Goal: Transaction & Acquisition: Subscribe to service/newsletter

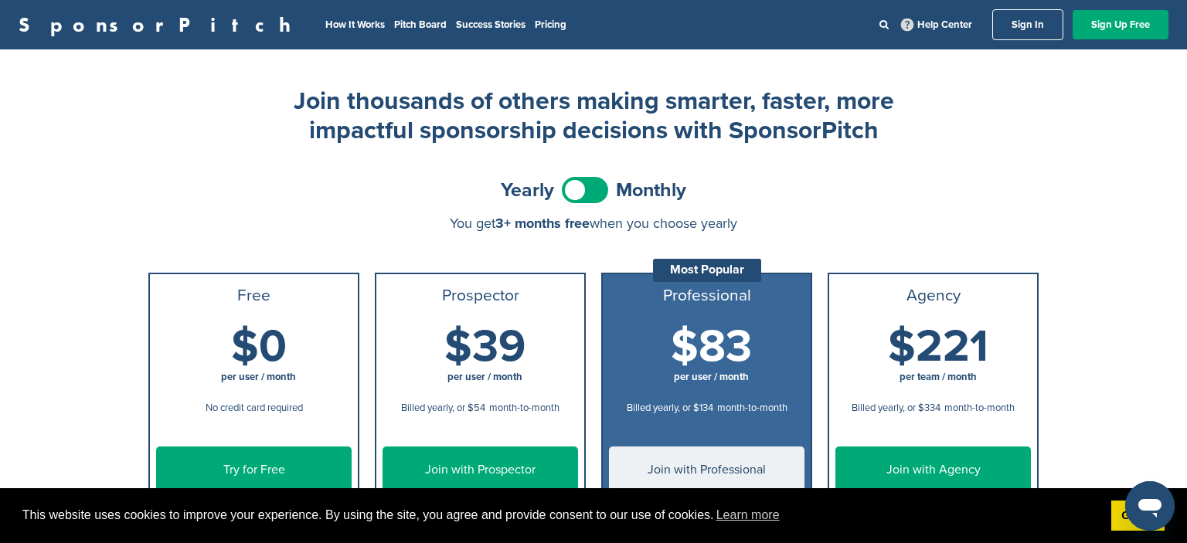
click at [579, 186] on span at bounding box center [585, 190] width 46 height 26
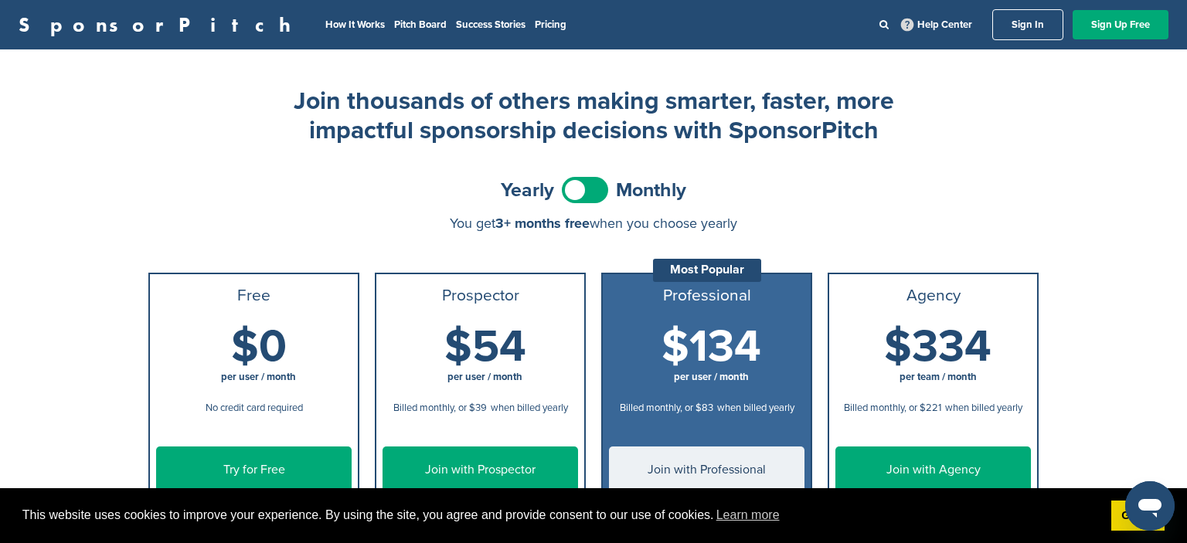
click at [591, 190] on span at bounding box center [585, 190] width 46 height 26
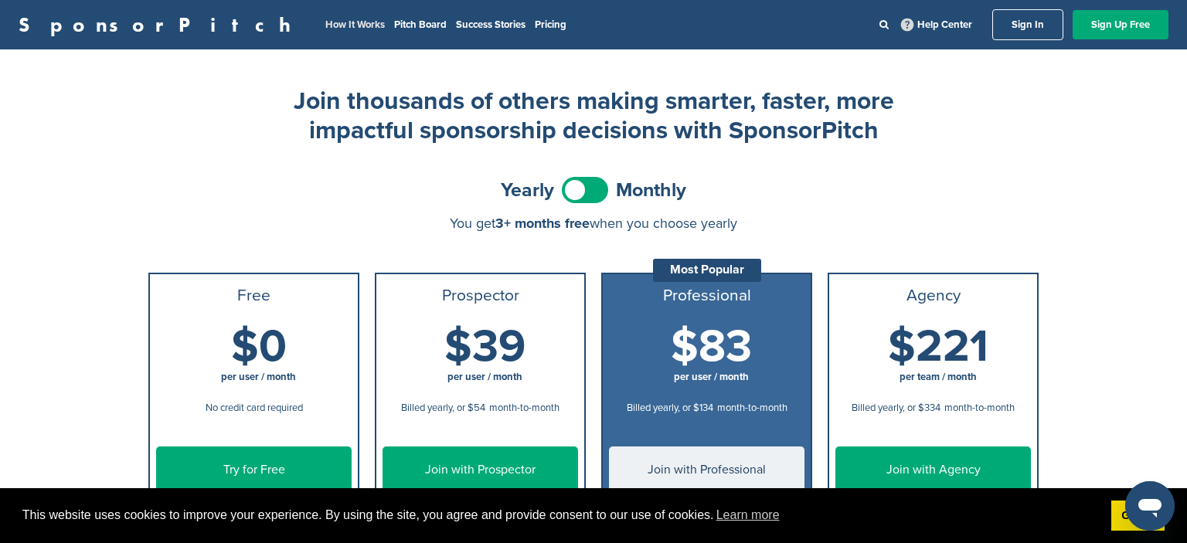
click at [325, 23] on link "How It Works" at bounding box center [355, 25] width 60 height 12
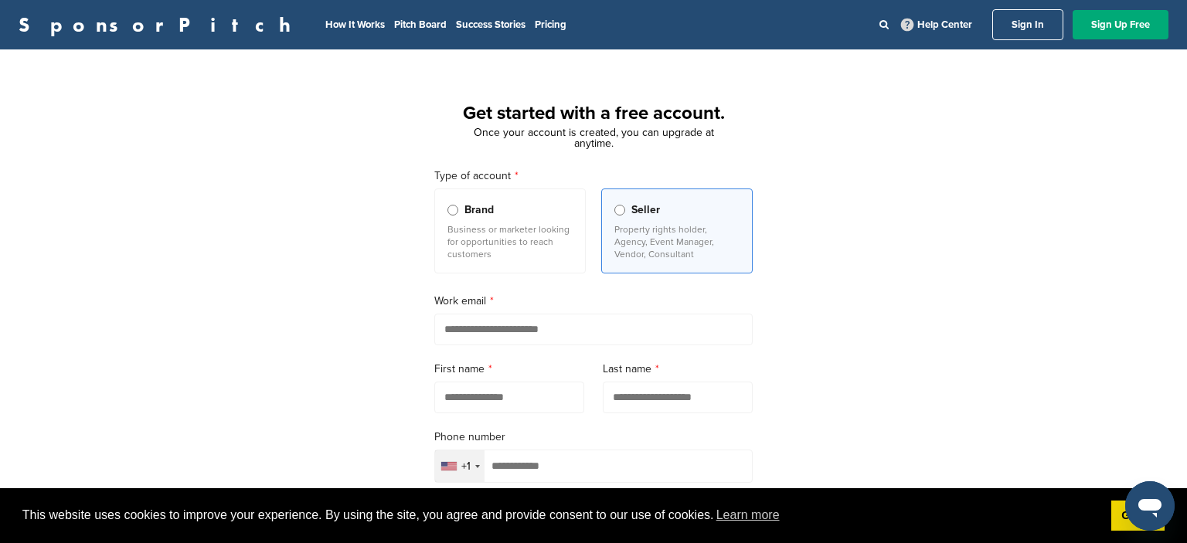
click at [477, 220] on label "Brand Business or marketer looking for opportunities to reach customers" at bounding box center [510, 231] width 152 height 85
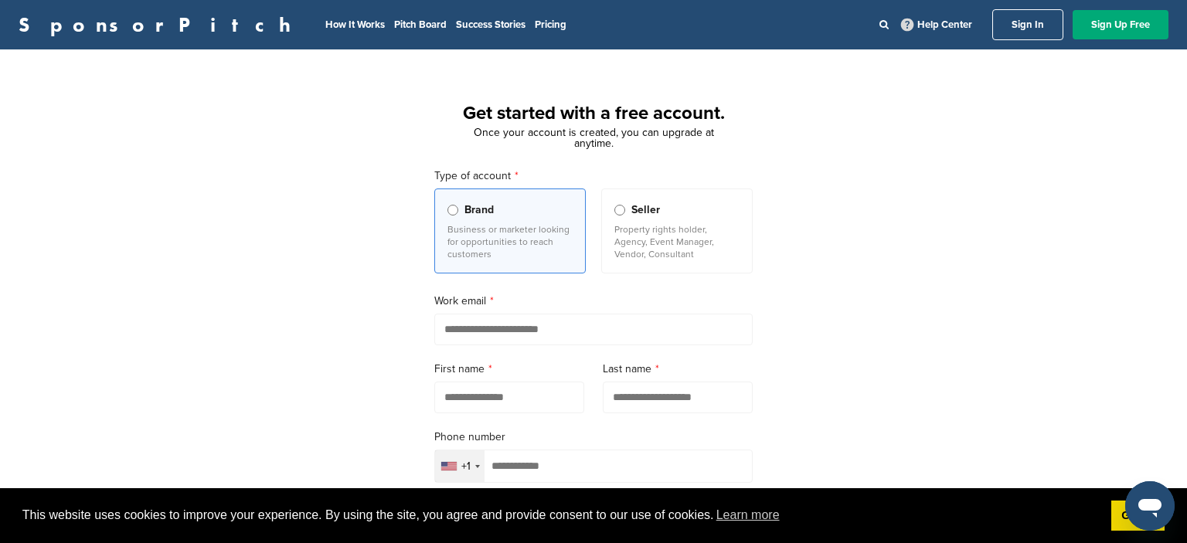
click at [504, 322] on input "email" at bounding box center [593, 330] width 319 height 32
click at [893, 365] on div "Get started with a free account. Once your account is created, you can upgrade …" at bounding box center [593, 426] width 1187 height 717
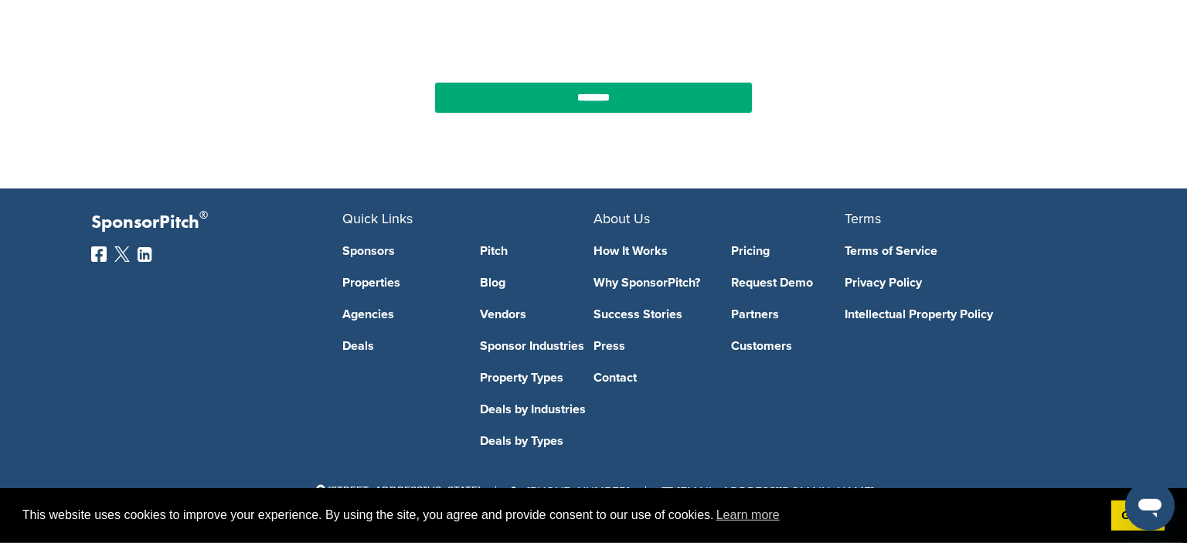
scroll to position [618, 0]
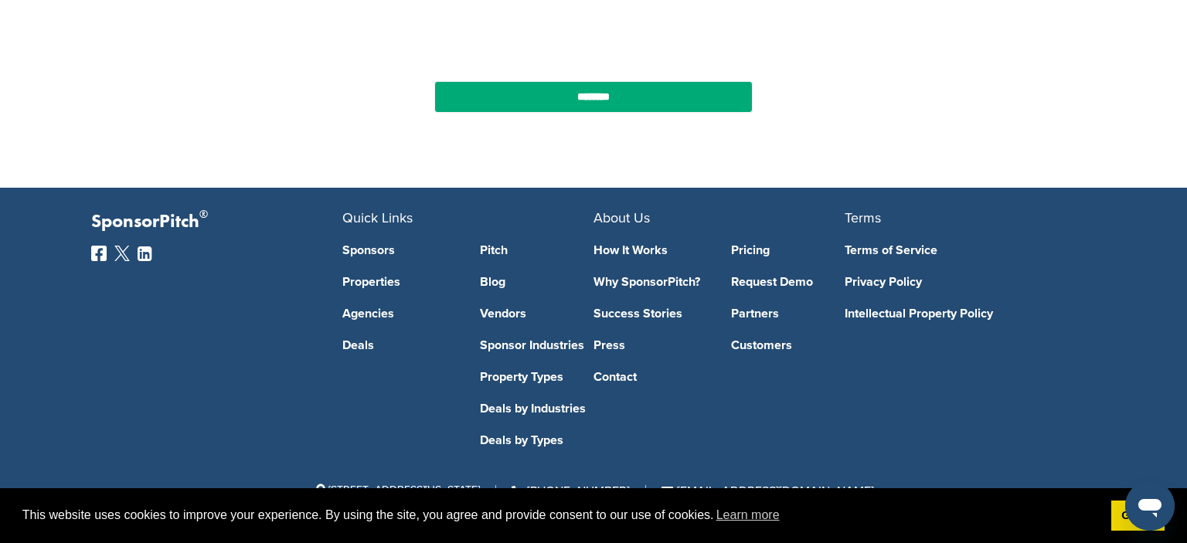
click at [355, 250] on link "Sponsors" at bounding box center [399, 250] width 114 height 12
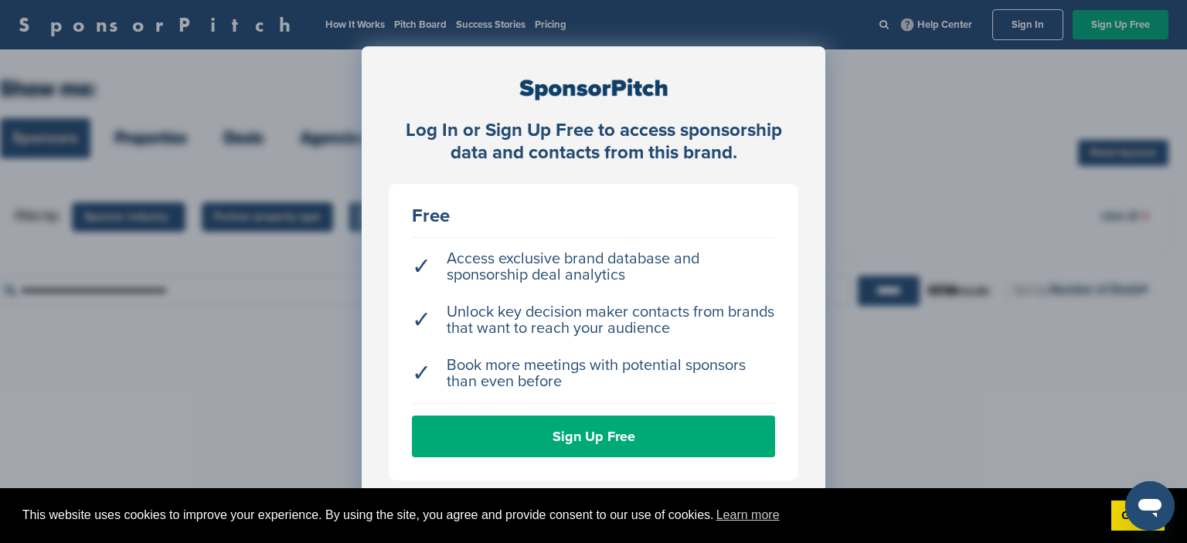
click at [898, 124] on div "Log In or Sign Up Free to access sponsorship data and contacts from this brand.…" at bounding box center [593, 310] width 1187 height 621
click at [1126, 516] on link "Got it!" at bounding box center [1138, 516] width 53 height 31
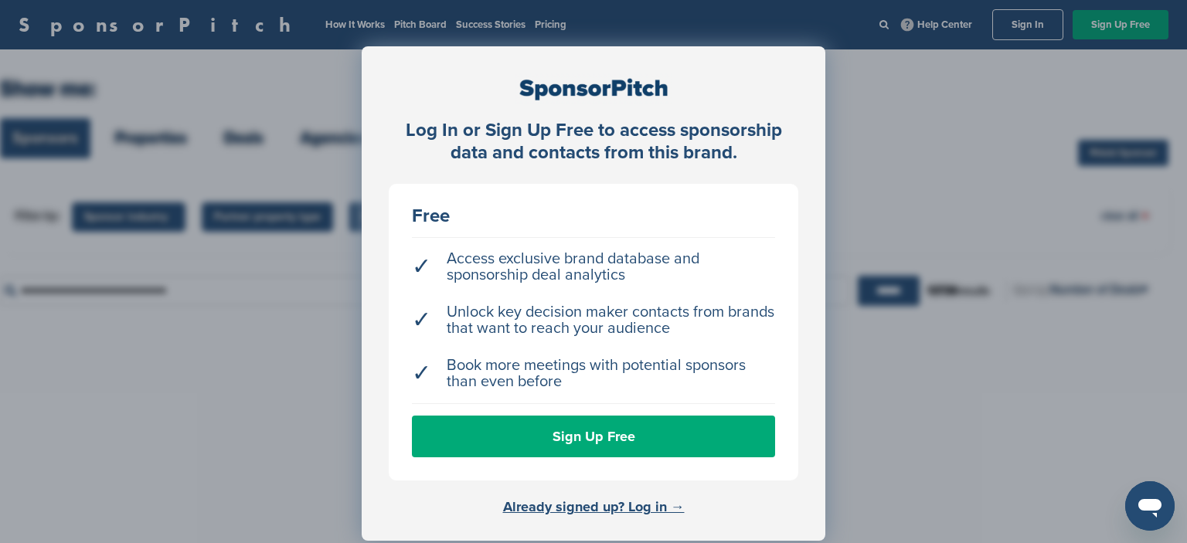
click at [860, 74] on div "Log In or Sign Up Free to access sponsorship data and contacts from this brand.…" at bounding box center [593, 310] width 1187 height 621
